Goal: Find specific page/section: Find specific page/section

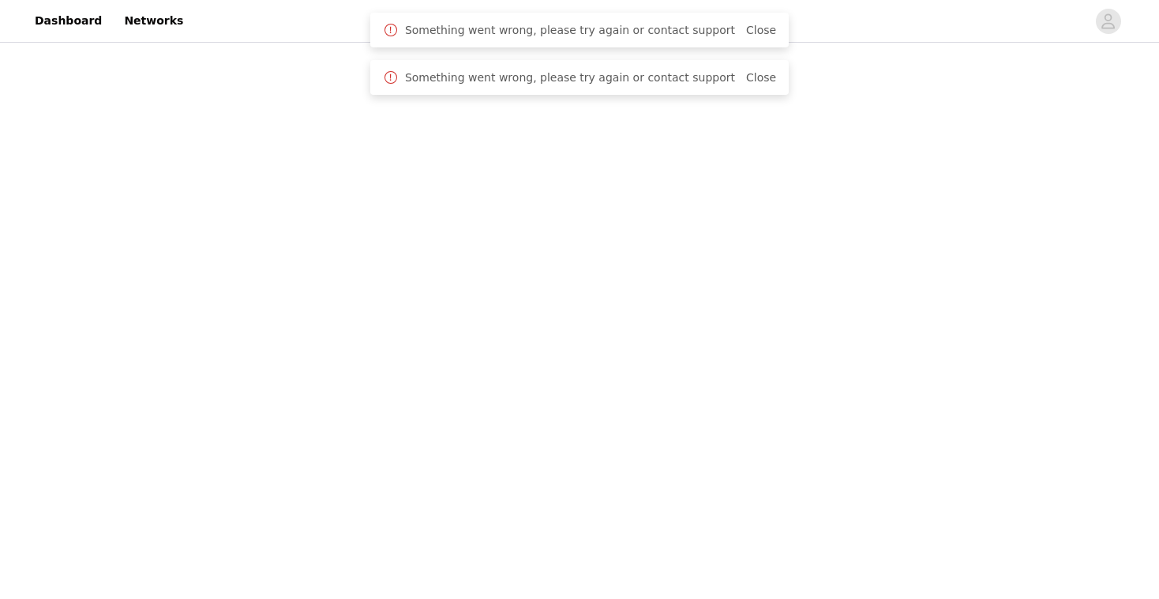
click at [751, 36] on span "Close" at bounding box center [761, 30] width 30 height 17
click at [746, 73] on link "Close" at bounding box center [761, 77] width 30 height 13
click at [746, 35] on link "Close" at bounding box center [761, 30] width 30 height 13
